Goal: Information Seeking & Learning: Understand process/instructions

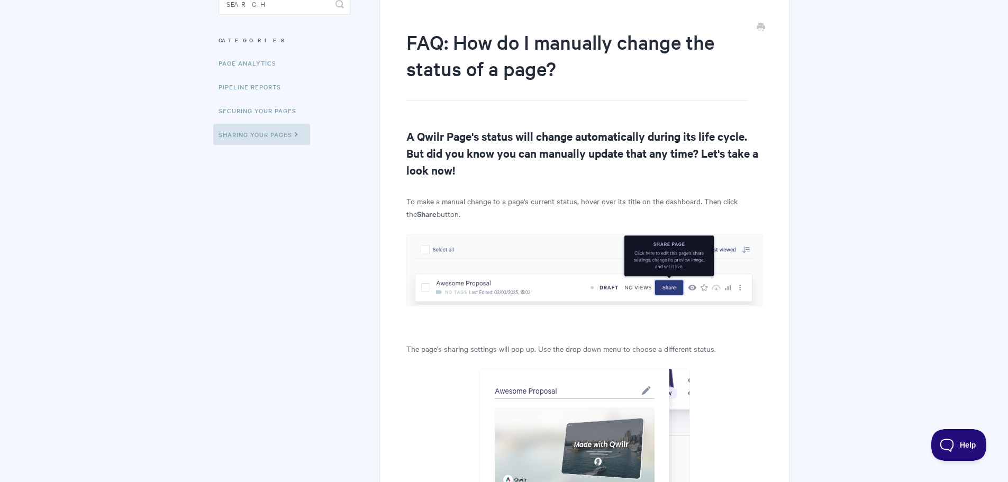
scroll to position [19, 0]
